Goal: Information Seeking & Learning: Check status

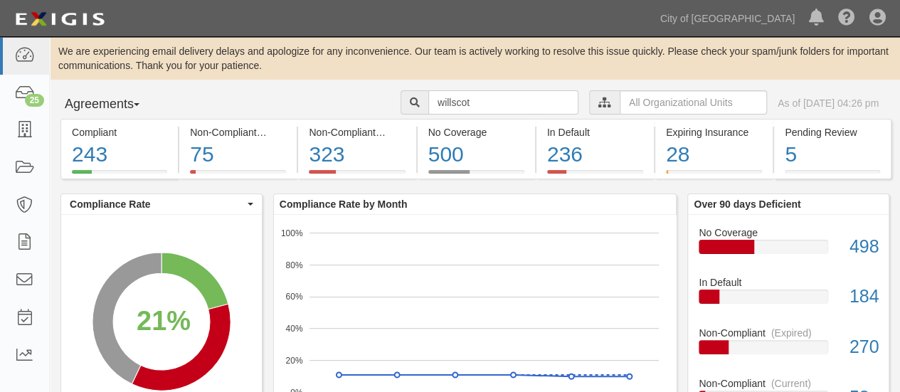
type input "willscot"
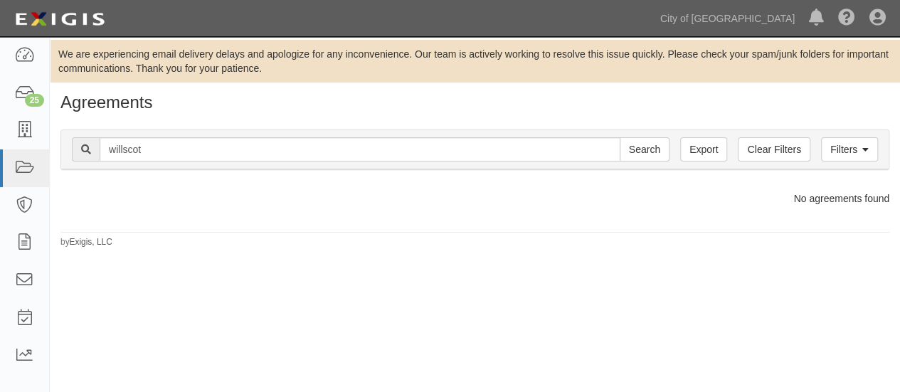
scroll to position [3, 0]
click at [643, 154] on input "Search" at bounding box center [644, 149] width 50 height 24
